Goal: Task Accomplishment & Management: Complete application form

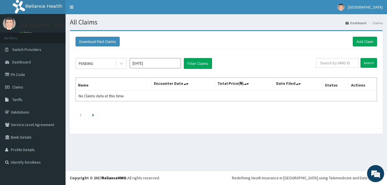
click at [92, 71] on div "PENDING [DATE] Filter Claims Search Name Encounter Date Total Price(₦) Date Fil…" at bounding box center [227, 88] width 308 height 76
click at [94, 67] on div "PENDING" at bounding box center [96, 63] width 40 height 9
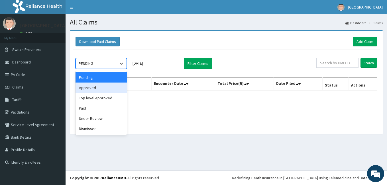
click at [183, 35] on div "Download Paid Claims Add Claim" at bounding box center [227, 42] width 308 height 16
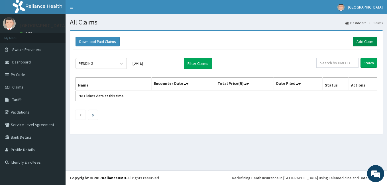
click at [355, 41] on link "Add Claim" at bounding box center [365, 42] width 24 height 10
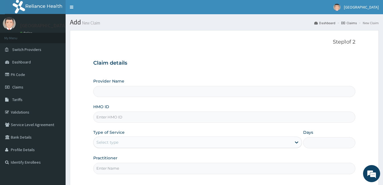
type input "SWF/10350/C"
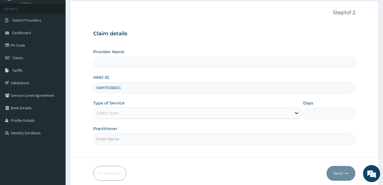
scroll to position [53, 0]
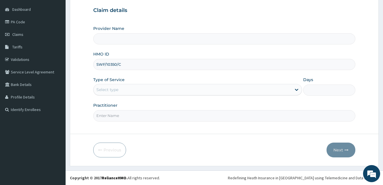
type input "Patol Medical Centre"
type input "SWF/10350/C"
click at [111, 93] on div "Select type" at bounding box center [193, 89] width 198 height 9
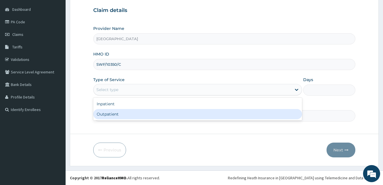
click at [120, 117] on div "Outpatient" at bounding box center [197, 114] width 209 height 10
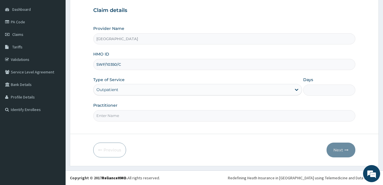
type input "1"
click at [124, 114] on input "Practitioner" at bounding box center [224, 115] width 262 height 11
type input "DR. PATRICK OLORI"
click at [337, 147] on button "Next" at bounding box center [341, 150] width 29 height 15
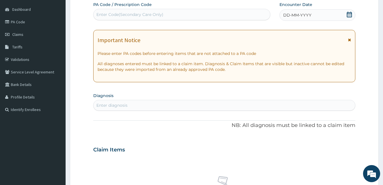
click at [300, 16] on span "DD-MM-YYYY" at bounding box center [297, 15] width 28 height 6
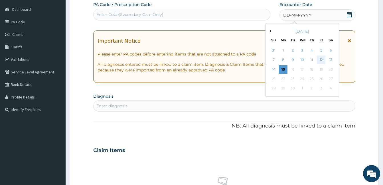
click at [322, 61] on div "12" at bounding box center [321, 60] width 9 height 9
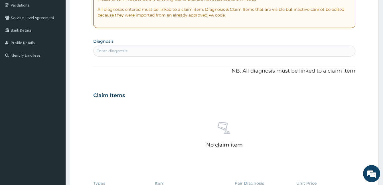
scroll to position [110, 0]
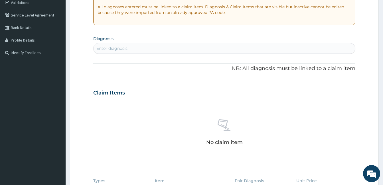
click at [129, 48] on div "Enter diagnosis" at bounding box center [225, 48] width 262 height 9
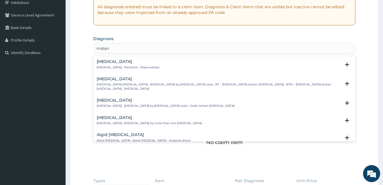
type input "malaria"
click at [115, 67] on p "Malaria , Paludism , Plasmodiosis" at bounding box center [128, 68] width 63 height 4
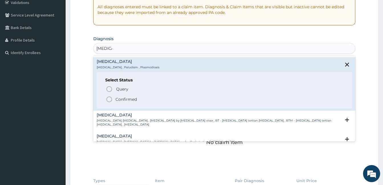
click at [108, 97] on icon "status option filled" at bounding box center [109, 99] width 7 height 7
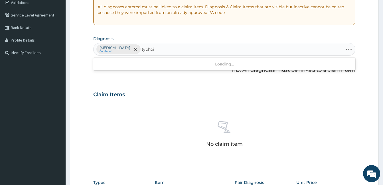
type input "typhoid"
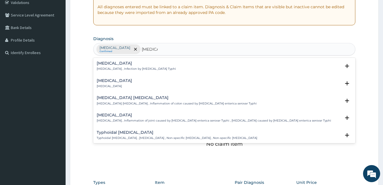
click at [115, 68] on p "Typhoid fever , Infection by Salmonella Typhi" at bounding box center [136, 69] width 79 height 4
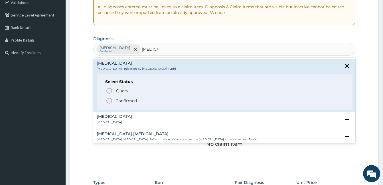
click at [108, 101] on icon "status option filled" at bounding box center [109, 101] width 7 height 7
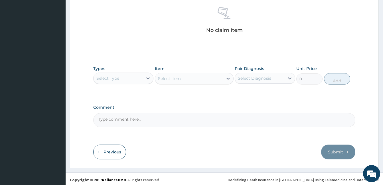
scroll to position [226, 0]
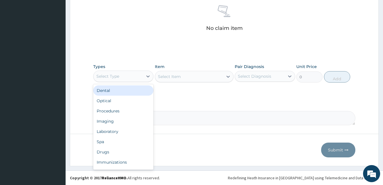
drag, startPoint x: 121, startPoint y: 75, endPoint x: 122, endPoint y: 92, distance: 16.8
click at [121, 76] on div "Select Type" at bounding box center [118, 76] width 49 height 9
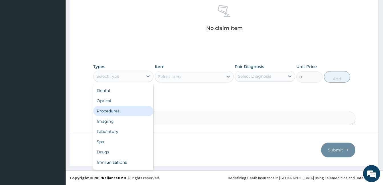
click at [116, 115] on div "Procedures" at bounding box center [123, 111] width 60 height 10
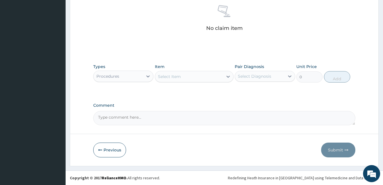
click at [181, 79] on div "Select Item" at bounding box center [189, 76] width 68 height 9
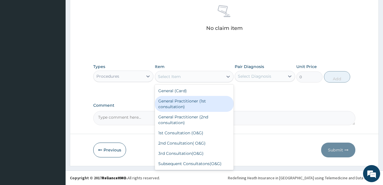
drag, startPoint x: 180, startPoint y: 100, endPoint x: 205, endPoint y: 86, distance: 28.6
click at [180, 100] on div "General Practitioner (1st consultation)" at bounding box center [194, 104] width 79 height 16
type input "1500"
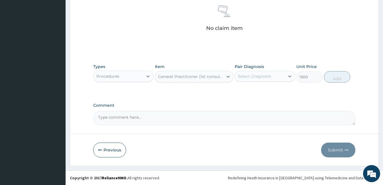
click at [250, 75] on div "Select Diagnosis" at bounding box center [254, 77] width 33 height 6
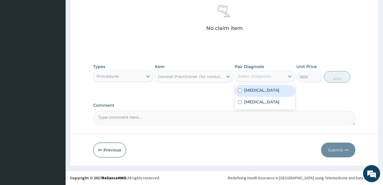
click at [254, 94] on div "Malaria" at bounding box center [265, 91] width 60 height 12
checkbox input "true"
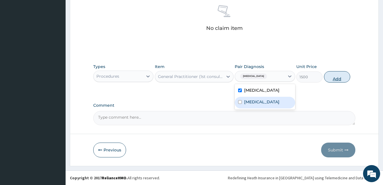
drag, startPoint x: 259, startPoint y: 102, endPoint x: 334, endPoint y: 82, distance: 77.6
click at [261, 102] on label "Typhoid fever" at bounding box center [261, 102] width 35 height 6
checkbox input "true"
drag, startPoint x: 337, startPoint y: 78, endPoint x: 76, endPoint y: 112, distance: 263.2
click at [336, 78] on button "Add" at bounding box center [337, 76] width 26 height 11
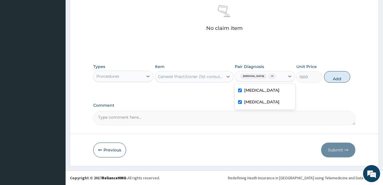
type input "0"
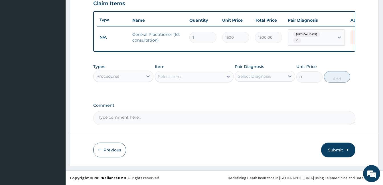
scroll to position [203, 0]
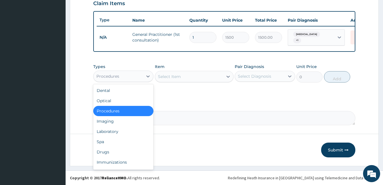
click at [121, 77] on div "Procedures" at bounding box center [118, 76] width 49 height 9
drag, startPoint x: 115, startPoint y: 133, endPoint x: 156, endPoint y: 153, distance: 45.8
click at [116, 133] on div "Laboratory" at bounding box center [123, 132] width 60 height 10
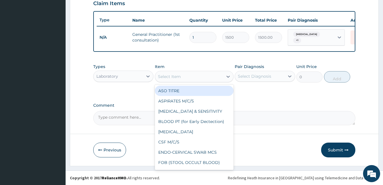
click at [161, 77] on div "Select Item" at bounding box center [169, 77] width 23 height 6
type input "mp"
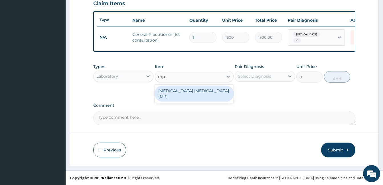
drag, startPoint x: 211, startPoint y: 96, endPoint x: 234, endPoint y: 84, distance: 26.0
click at [211, 96] on div "MALARIA PARASITE (MP)" at bounding box center [194, 94] width 79 height 18
drag, startPoint x: 215, startPoint y: 91, endPoint x: 260, endPoint y: 75, distance: 47.9
click at [224, 90] on div "MALARIA PARASITE (MP)" at bounding box center [194, 94] width 79 height 16
type input "560"
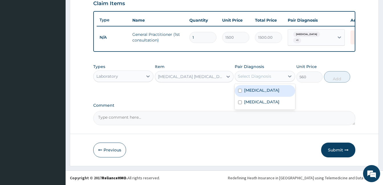
click at [261, 74] on div "Select Diagnosis" at bounding box center [254, 77] width 33 height 6
drag, startPoint x: 260, startPoint y: 90, endPoint x: 305, endPoint y: 84, distance: 44.9
click at [270, 90] on div "Malaria" at bounding box center [265, 91] width 60 height 12
checkbox input "true"
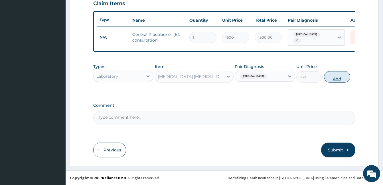
click at [345, 82] on button "Add" at bounding box center [337, 76] width 26 height 11
type input "0"
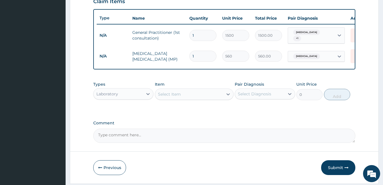
click at [182, 97] on div "Select Item" at bounding box center [189, 94] width 68 height 9
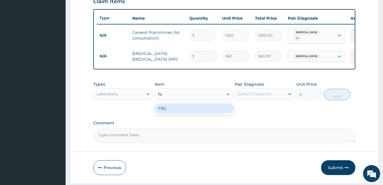
type input "fbc"
drag, startPoint x: 176, startPoint y: 111, endPoint x: 224, endPoint y: 105, distance: 48.0
click at [182, 110] on div "FBC" at bounding box center [194, 109] width 79 height 10
type input "1600"
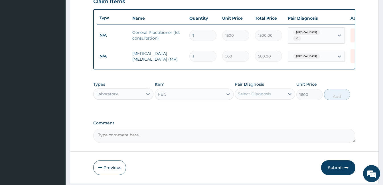
drag, startPoint x: 252, startPoint y: 99, endPoint x: 257, endPoint y: 103, distance: 6.1
click at [253, 99] on div "Select Diagnosis" at bounding box center [259, 94] width 49 height 9
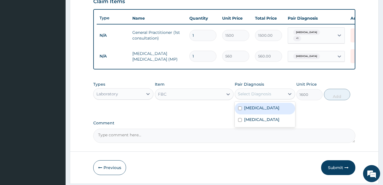
drag, startPoint x: 265, startPoint y: 111, endPoint x: 267, endPoint y: 115, distance: 5.0
click at [265, 112] on div "Malaria" at bounding box center [265, 109] width 60 height 12
checkbox input "true"
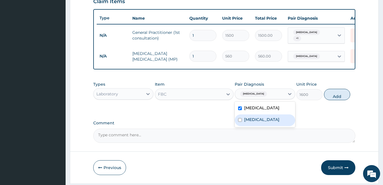
drag, startPoint x: 269, startPoint y: 120, endPoint x: 295, endPoint y: 111, distance: 27.9
click at [269, 120] on label "Typhoid fever" at bounding box center [261, 120] width 35 height 6
checkbox input "true"
click at [333, 98] on button "Add" at bounding box center [337, 94] width 26 height 11
type input "0"
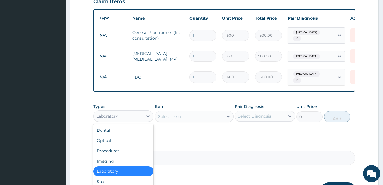
drag, startPoint x: 124, startPoint y: 111, endPoint x: 124, endPoint y: 119, distance: 8.6
click at [124, 111] on div "Laboratory" at bounding box center [123, 116] width 60 height 11
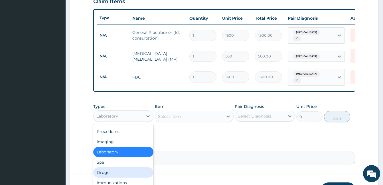
click at [122, 173] on div "Drugs" at bounding box center [123, 173] width 60 height 10
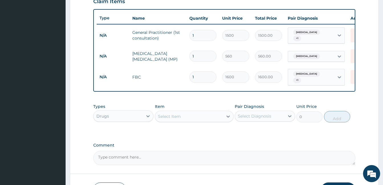
click at [179, 115] on div "Select Item" at bounding box center [169, 117] width 23 height 6
type input "emal"
drag, startPoint x: 197, startPoint y: 131, endPoint x: 213, endPoint y: 125, distance: 16.8
click at [198, 131] on div "EMAL INJECTION" at bounding box center [194, 131] width 79 height 10
type input "708.75"
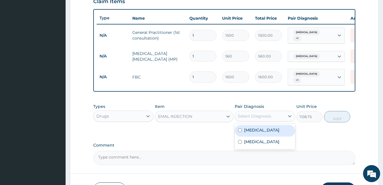
click at [256, 115] on div "Select Diagnosis" at bounding box center [254, 117] width 33 height 6
drag, startPoint x: 272, startPoint y: 128, endPoint x: 322, endPoint y: 127, distance: 49.7
click at [282, 130] on div "Malaria" at bounding box center [265, 131] width 60 height 12
checkbox input "true"
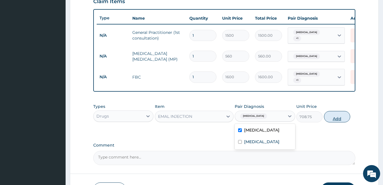
click at [331, 117] on button "Add" at bounding box center [337, 116] width 26 height 11
type input "0"
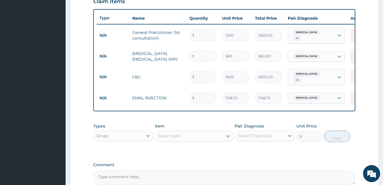
type input "0.00"
type input "6"
type input "4252.50"
type input "6"
click at [176, 139] on div "Select Item" at bounding box center [189, 136] width 68 height 9
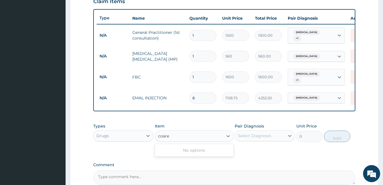
type input "coar"
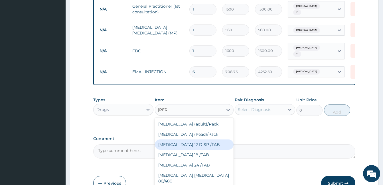
scroll to position [262, 0]
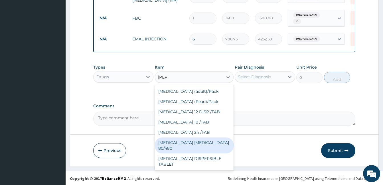
click at [190, 142] on div "COARTEM D TAB 80/480" at bounding box center [194, 146] width 79 height 16
type input "866.25"
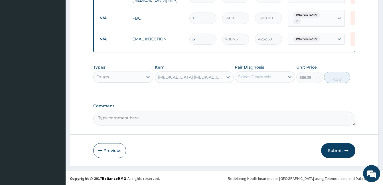
drag, startPoint x: 254, startPoint y: 74, endPoint x: 256, endPoint y: 82, distance: 9.0
click at [254, 74] on div "Select Diagnosis" at bounding box center [254, 77] width 33 height 6
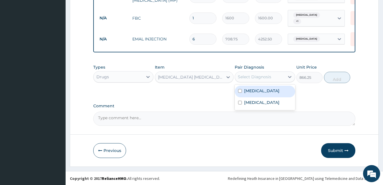
drag, startPoint x: 258, startPoint y: 92, endPoint x: 298, endPoint y: 85, distance: 40.3
click at [259, 92] on label "Malaria" at bounding box center [261, 91] width 35 height 6
checkbox input "true"
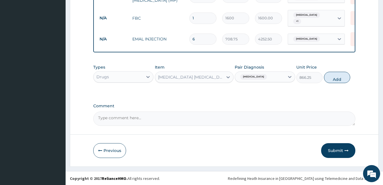
click at [335, 80] on button "Add" at bounding box center [337, 77] width 26 height 11
type input "0"
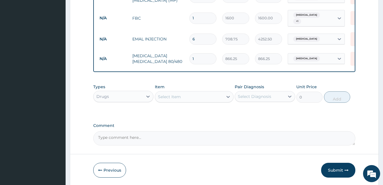
type input "0.00"
type input "6"
type input "5197.50"
type input "6"
click at [167, 98] on div "Select Item" at bounding box center [169, 97] width 23 height 6
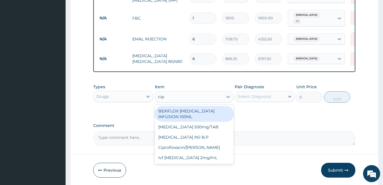
type input "cipr"
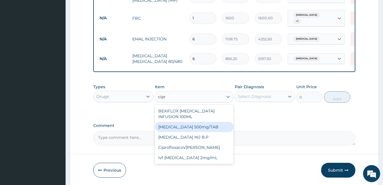
click at [211, 123] on div "Ciprofloxacin 500mg/TAB" at bounding box center [194, 127] width 79 height 10
type input "26.77"
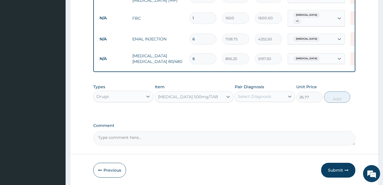
click at [253, 96] on div "Select Diagnosis" at bounding box center [254, 97] width 33 height 6
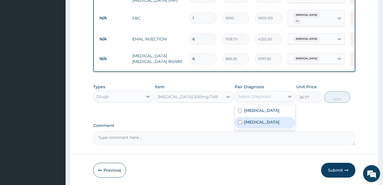
drag, startPoint x: 251, startPoint y: 122, endPoint x: 292, endPoint y: 112, distance: 41.6
click at [251, 122] on label "Typhoid fever" at bounding box center [261, 123] width 35 height 6
checkbox input "true"
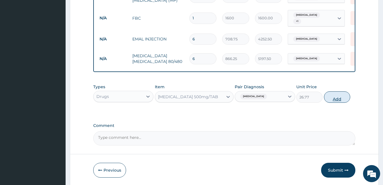
click at [329, 99] on button "Add" at bounding box center [337, 97] width 26 height 11
type input "0"
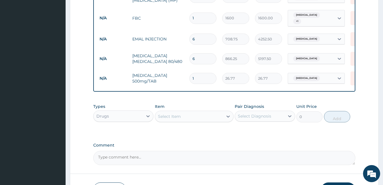
type input "10"
type input "267.70"
type input "10"
click at [173, 119] on div "Select Item" at bounding box center [189, 116] width 68 height 9
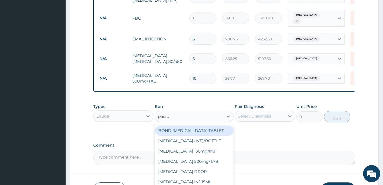
type input "parace"
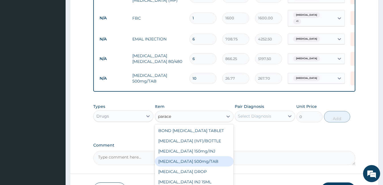
drag, startPoint x: 208, startPoint y: 160, endPoint x: 234, endPoint y: 138, distance: 34.0
click at [208, 160] on div "PARACETAMOL 500mg/TAB" at bounding box center [194, 162] width 79 height 10
type input "5.25"
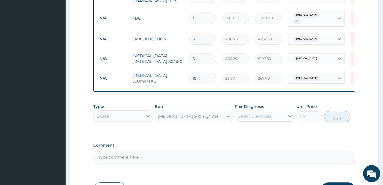
click at [257, 116] on div "Select Diagnosis" at bounding box center [254, 117] width 33 height 6
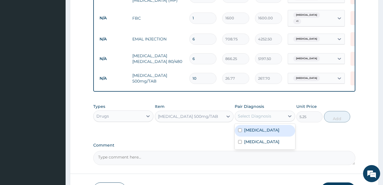
click at [255, 131] on label "Malaria" at bounding box center [261, 131] width 35 height 6
checkbox input "true"
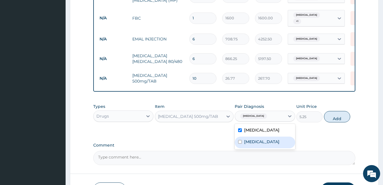
drag, startPoint x: 258, startPoint y: 141, endPoint x: 332, endPoint y: 139, distance: 73.9
click at [260, 141] on label "Typhoid fever" at bounding box center [261, 142] width 35 height 6
checkbox input "true"
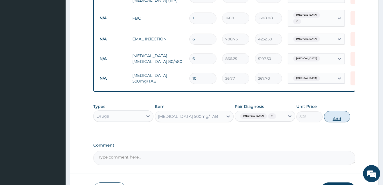
click at [342, 120] on button "Add" at bounding box center [337, 116] width 26 height 11
type input "0"
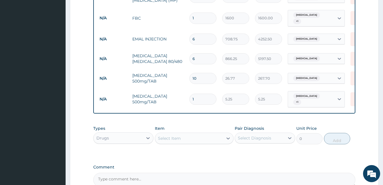
type input "0.00"
type input "2"
type input "10.50"
type input "20"
type input "105.00"
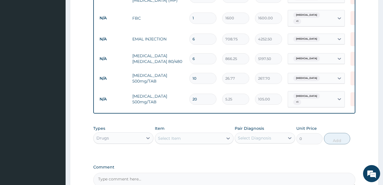
type input "20"
click at [165, 136] on div "Select Item" at bounding box center [169, 139] width 23 height 6
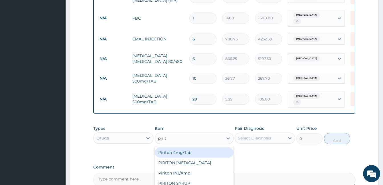
type input "pirito"
click at [192, 149] on div "Piriton 4mg/Tab" at bounding box center [194, 153] width 79 height 10
type input "5.25"
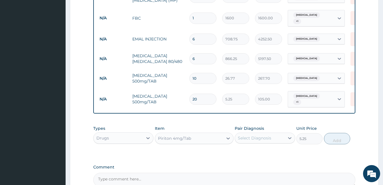
click at [241, 136] on div "Select Diagnosis" at bounding box center [254, 139] width 33 height 6
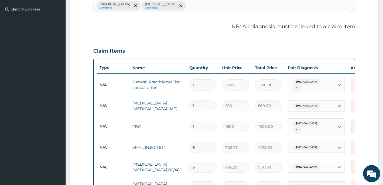
scroll to position [120, 0]
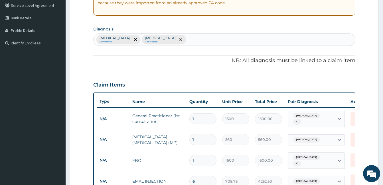
click at [183, 42] on div "Malaria Confirmed Typhoid fever Confirmed" at bounding box center [225, 40] width 262 height 12
type input "rhiniti"
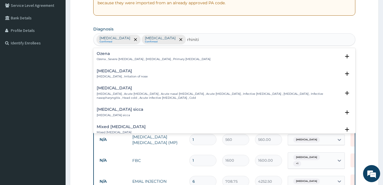
click at [109, 73] on h4 "Rhinitis" at bounding box center [122, 71] width 51 height 4
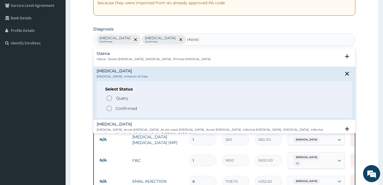
click at [108, 110] on icon "status option filled" at bounding box center [109, 108] width 7 height 7
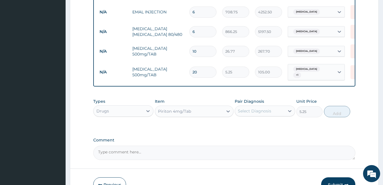
scroll to position [319, 0]
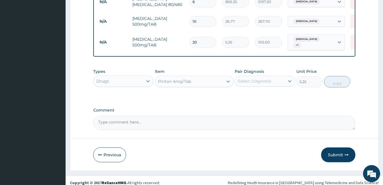
drag, startPoint x: 252, startPoint y: 77, endPoint x: 255, endPoint y: 81, distance: 4.1
click at [253, 78] on div "Select Diagnosis" at bounding box center [254, 81] width 33 height 6
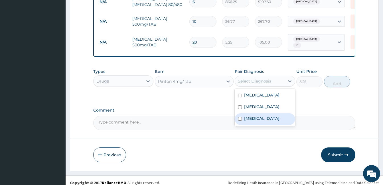
click at [258, 117] on label "Rhinitis" at bounding box center [261, 119] width 35 height 6
checkbox input "true"
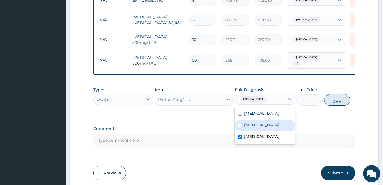
scroll to position [291, 0]
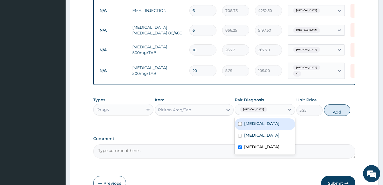
click at [332, 107] on button "Add" at bounding box center [337, 110] width 26 height 11
type input "0"
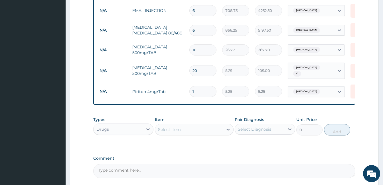
type input "0.00"
type input "5"
type input "26.25"
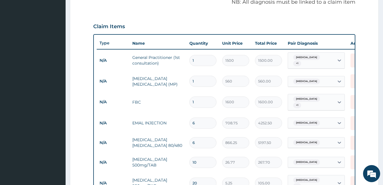
scroll to position [177, 0]
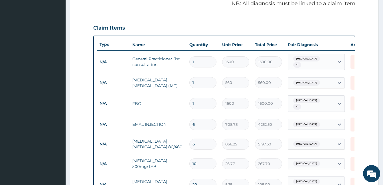
type input "5"
drag, startPoint x: 299, startPoint y: 62, endPoint x: 304, endPoint y: 65, distance: 6.1
click at [299, 62] on span "Malaria" at bounding box center [306, 59] width 27 height 6
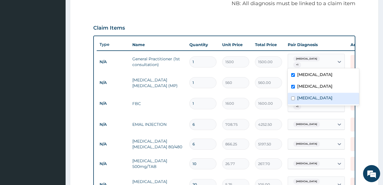
click at [294, 97] on input "checkbox" at bounding box center [293, 99] width 4 height 4
checkbox input "true"
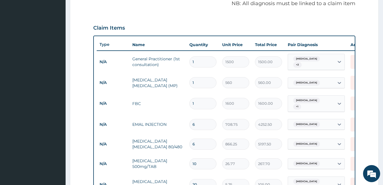
click at [361, 112] on form "Step 2 of 2 PA Code / Prescription Code Enter Code(Secondary Care Only) Encount…" at bounding box center [224, 94] width 309 height 480
click at [301, 104] on span "+ 1" at bounding box center [297, 107] width 8 height 6
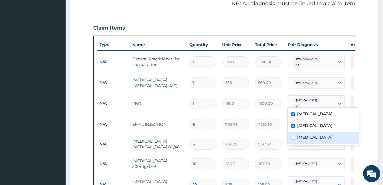
drag, startPoint x: 291, startPoint y: 138, endPoint x: 310, endPoint y: 138, distance: 19.1
click at [291, 138] on div "Rhinitis" at bounding box center [323, 138] width 71 height 12
checkbox input "true"
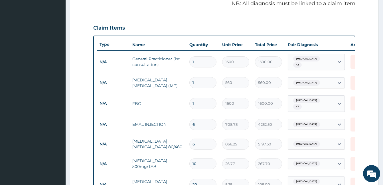
click at [379, 117] on section "Step 2 of 2 PA Code / Prescription Code Enter Code(Secondary Care Only) Encount…" at bounding box center [225, 93] width 318 height 489
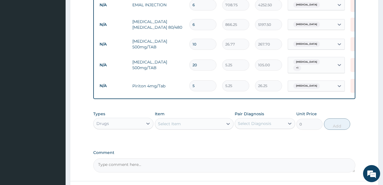
scroll to position [341, 0]
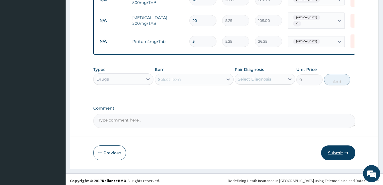
click at [340, 151] on button "Submit" at bounding box center [338, 153] width 34 height 15
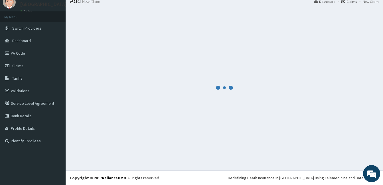
scroll to position [21, 0]
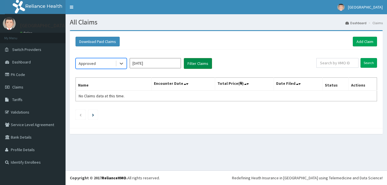
click at [193, 64] on button "Filter Claims" at bounding box center [198, 63] width 28 height 11
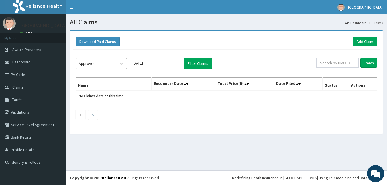
click at [98, 63] on div "Approved" at bounding box center [96, 63] width 40 height 9
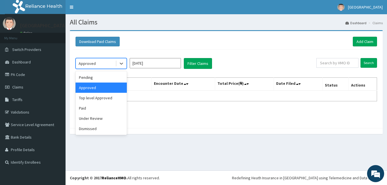
drag, startPoint x: 90, startPoint y: 89, endPoint x: 164, endPoint y: 70, distance: 76.4
click at [91, 89] on div "Approved" at bounding box center [101, 88] width 51 height 10
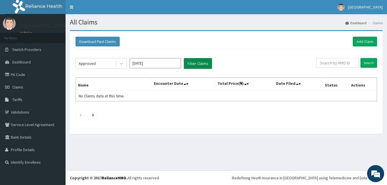
click at [198, 58] on button "Filter Claims" at bounding box center [198, 63] width 28 height 11
click at [197, 62] on button "Filter Claims" at bounding box center [198, 63] width 28 height 11
click at [98, 63] on div "Approved" at bounding box center [96, 63] width 40 height 9
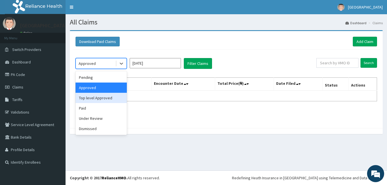
click at [98, 98] on div "Top level Approved" at bounding box center [101, 98] width 51 height 10
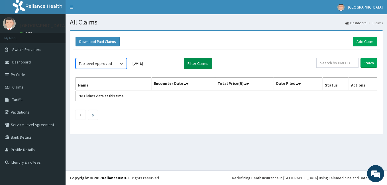
click at [193, 64] on button "Filter Claims" at bounding box center [198, 63] width 28 height 11
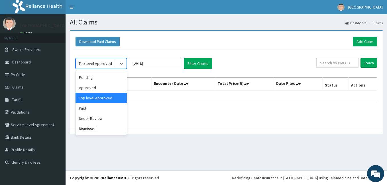
click at [90, 64] on div "Top level Approved" at bounding box center [95, 64] width 33 height 6
click at [87, 110] on div "Paid" at bounding box center [101, 108] width 51 height 10
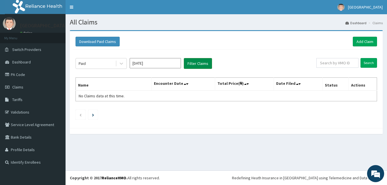
click at [196, 65] on button "Filter Claims" at bounding box center [198, 63] width 28 height 11
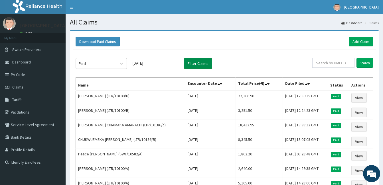
click at [196, 65] on button "Filter Claims" at bounding box center [198, 63] width 28 height 11
click at [89, 64] on div "Paid" at bounding box center [96, 63] width 40 height 9
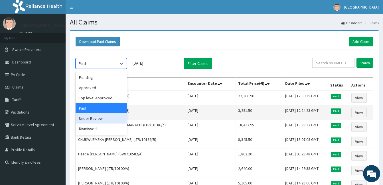
click at [90, 118] on div "Under Review" at bounding box center [101, 119] width 51 height 10
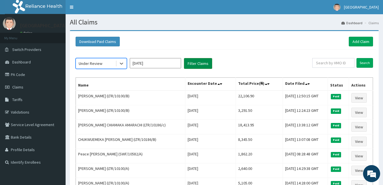
click at [194, 64] on button "Filter Claims" at bounding box center [198, 63] width 28 height 11
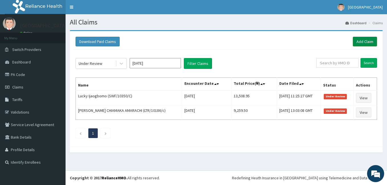
click at [369, 43] on link "Add Claim" at bounding box center [365, 42] width 24 height 10
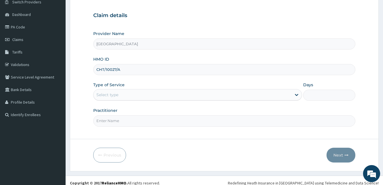
scroll to position [53, 0]
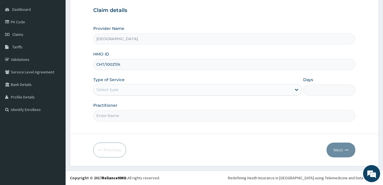
click at [132, 93] on div "Select type" at bounding box center [193, 89] width 198 height 9
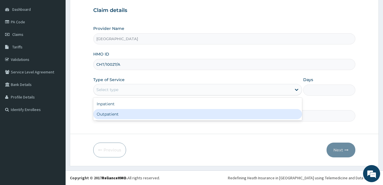
drag, startPoint x: 123, startPoint y: 114, endPoint x: 127, endPoint y: 115, distance: 4.0
click at [124, 114] on div "Outpatient" at bounding box center [197, 114] width 209 height 10
type input "1"
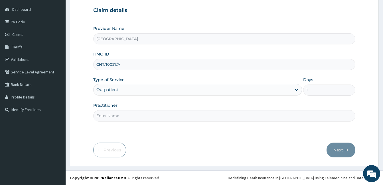
click at [142, 119] on input "Practitioner" at bounding box center [224, 115] width 262 height 11
type input "DR. PATRICK OLORI"
click at [338, 152] on button "Next" at bounding box center [341, 150] width 29 height 15
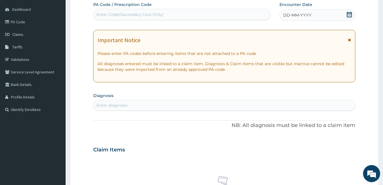
scroll to position [0, 0]
click at [174, 13] on div "Enter Code(Secondary Care Only)" at bounding box center [182, 14] width 177 height 9
paste input "PA/CFB719"
type input "PA/CFB719"
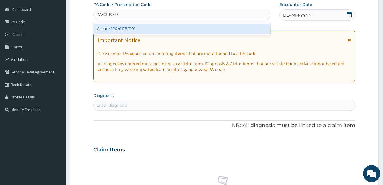
click at [132, 30] on div "Create "PA/CFB719"" at bounding box center [181, 29] width 177 height 10
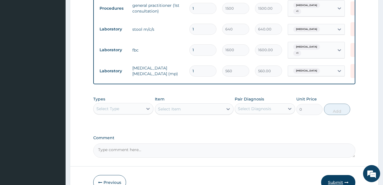
scroll to position [459, 0]
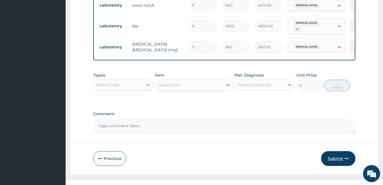
click at [336, 152] on button "Submit" at bounding box center [338, 158] width 34 height 15
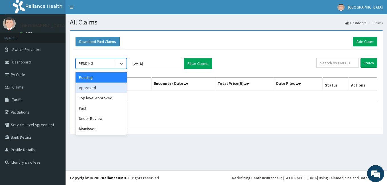
click at [90, 90] on div "Approved" at bounding box center [101, 88] width 51 height 10
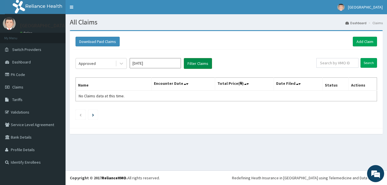
click at [187, 59] on button "Filter Claims" at bounding box center [198, 63] width 28 height 11
